Goal: Task Accomplishment & Management: Use online tool/utility

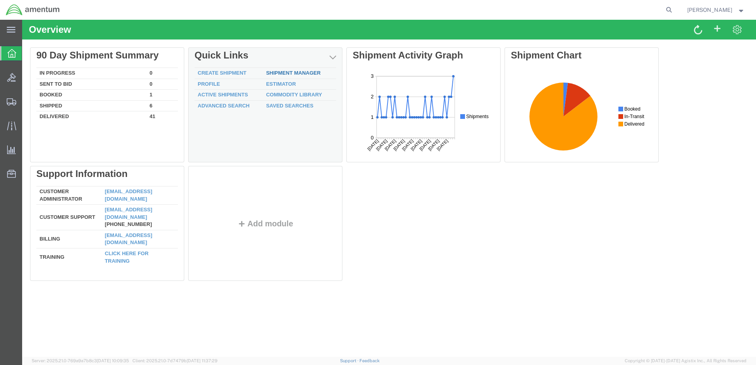
click at [305, 73] on link "Shipment Manager" at bounding box center [293, 73] width 55 height 6
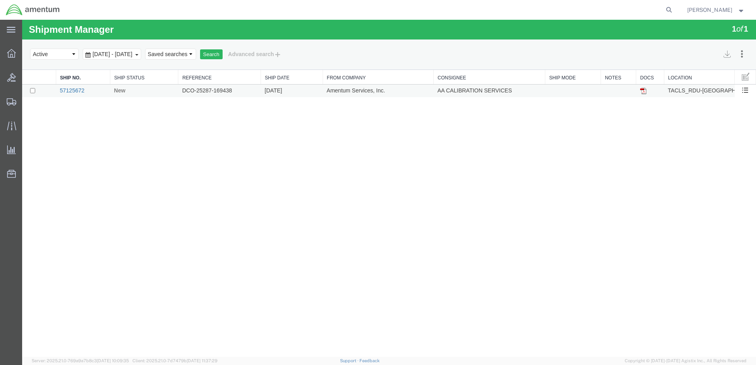
click at [73, 90] on link "57125672" at bounding box center [72, 90] width 25 height 6
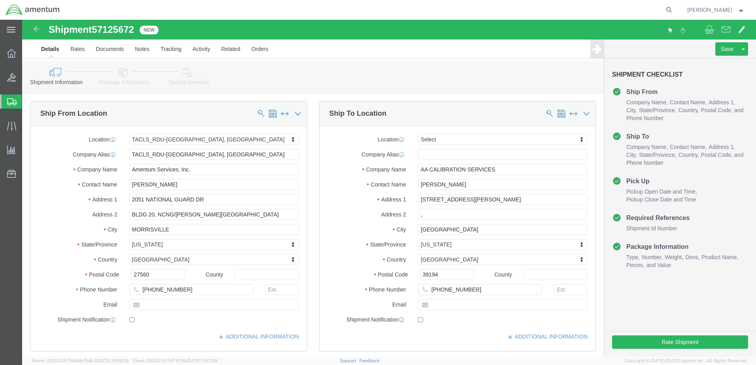
select select "44372"
select select
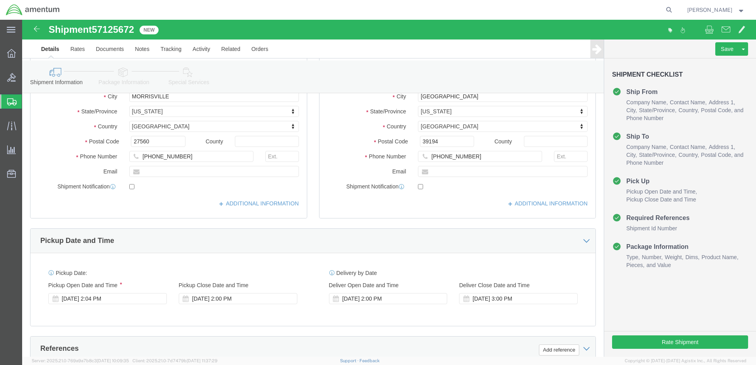
scroll to position [158, 0]
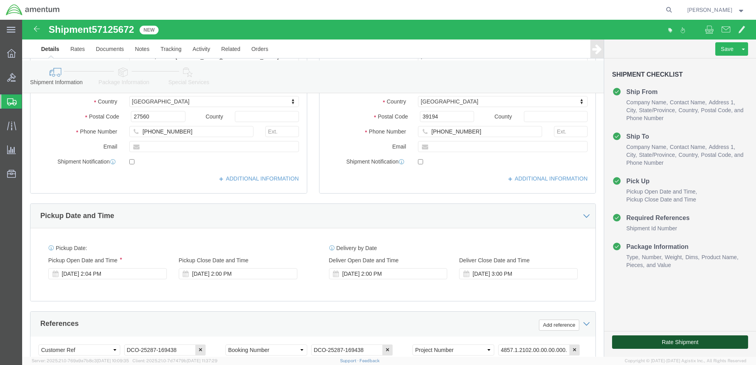
click button "Rate Shipment"
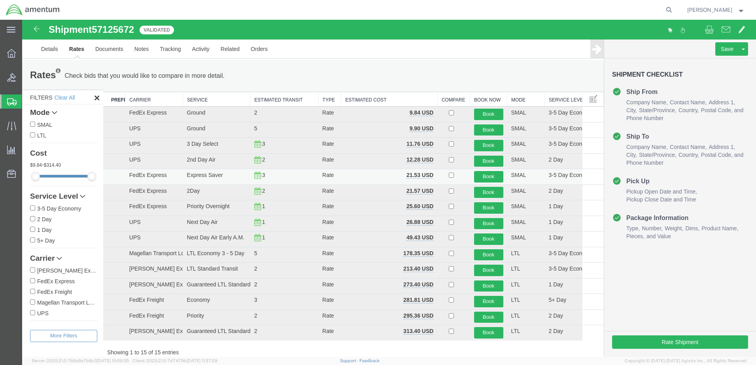
scroll to position [0, 0]
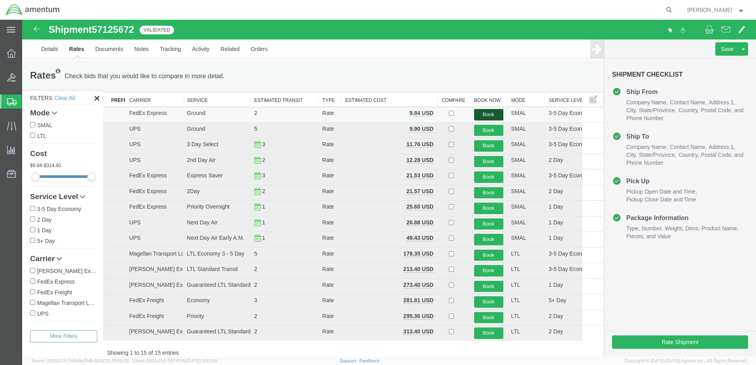
click at [488, 113] on button "Book" at bounding box center [488, 114] width 29 height 11
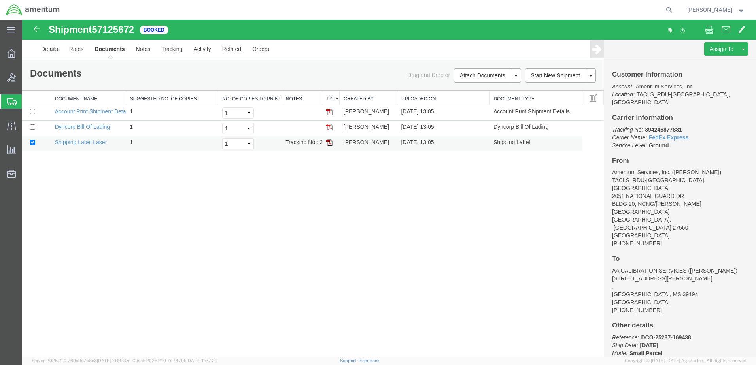
click at [327, 142] on img at bounding box center [329, 143] width 6 height 6
